Goal: Transaction & Acquisition: Purchase product/service

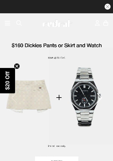
click at [8, 6] on article "30 Day Returns Free Delivery Over $175" at bounding box center [56, 6] width 113 height 13
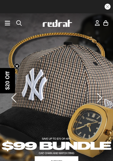
click at [15, 64] on circle "Close teaser" at bounding box center [17, 66] width 6 height 6
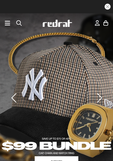
click at [8, 24] on icon at bounding box center [7, 23] width 5 height 7
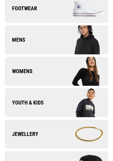
scroll to position [74, 0]
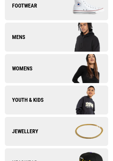
click at [13, 43] on link "Mens" at bounding box center [56, 37] width 103 height 29
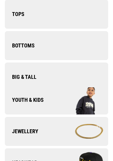
scroll to position [0, 0]
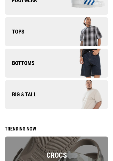
click at [12, 67] on link "Bottoms" at bounding box center [56, 63] width 103 height 29
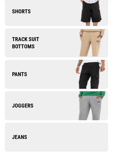
scroll to position [45, 0]
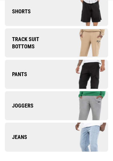
click at [10, 18] on link "Shorts" at bounding box center [56, 11] width 103 height 29
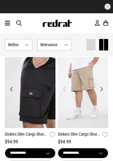
click at [18, 84] on img at bounding box center [30, 92] width 51 height 71
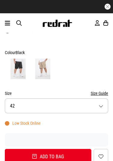
scroll to position [284, 0]
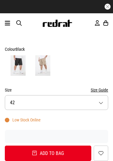
click at [100, 102] on button "Size 42" at bounding box center [56, 102] width 103 height 15
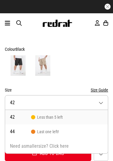
click at [103, 103] on button "Size 42" at bounding box center [56, 102] width 103 height 15
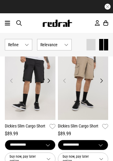
click at [12, 102] on img at bounding box center [30, 84] width 51 height 71
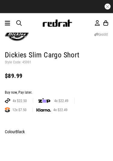
scroll to position [186, 0]
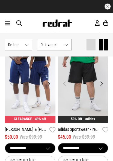
scroll to position [1473, 0]
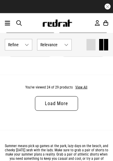
click at [73, 101] on link "Load More" at bounding box center [56, 103] width 43 height 14
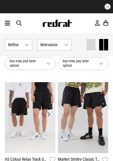
scroll to position [671, 0]
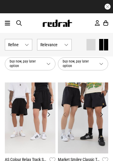
click at [100, 94] on img at bounding box center [83, 117] width 51 height 71
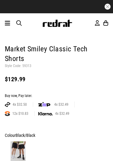
scroll to position [197, 0]
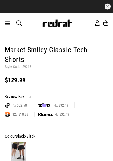
click at [10, 20] on icon at bounding box center [7, 23] width 5 height 7
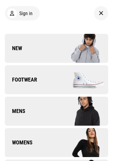
click at [13, 109] on span "Mens" at bounding box center [15, 110] width 20 height 7
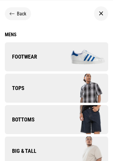
click at [16, 115] on link "Bottoms" at bounding box center [56, 119] width 103 height 29
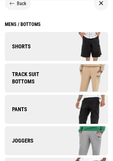
scroll to position [14, 0]
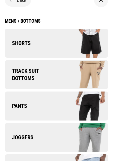
click at [13, 102] on link "Pants" at bounding box center [56, 105] width 103 height 29
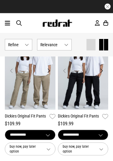
scroll to position [327, 0]
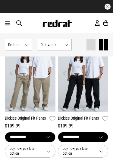
click at [96, 84] on img at bounding box center [83, 76] width 51 height 71
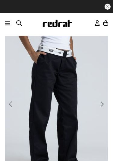
scroll to position [17, 0]
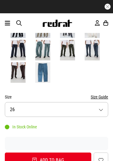
click at [11, 106] on span "26" at bounding box center [12, 109] width 5 height 6
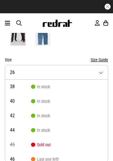
scroll to position [68, 0]
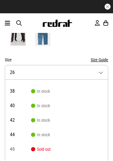
click at [6, 52] on form "Colour Black/Black Size Size Guide Size 26 26 In stock 28 In stock 32 In stock …" at bounding box center [56, 51] width 103 height 160
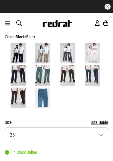
scroll to position [280, 0]
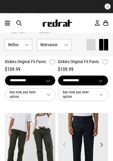
scroll to position [897, 0]
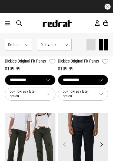
click at [9, 20] on icon at bounding box center [7, 23] width 5 height 7
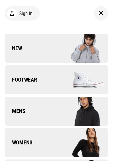
scroll to position [0, 0]
